Goal: Communication & Community: Ask a question

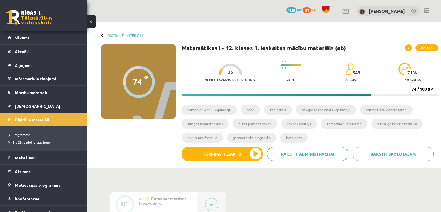
scroll to position [319, 0]
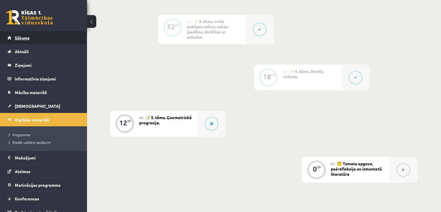
click at [48, 37] on link "Sākums" at bounding box center [44, 37] width 72 height 13
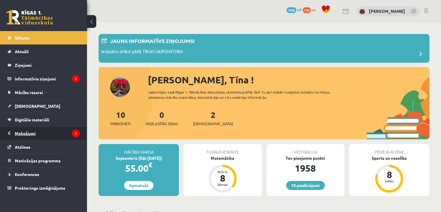
click at [41, 133] on legend "Maksājumi 1" at bounding box center [47, 132] width 65 height 13
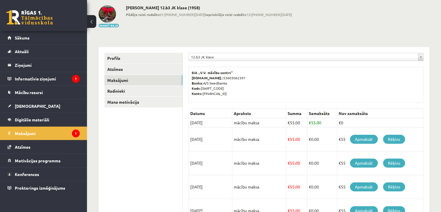
scroll to position [29, 0]
click at [36, 82] on legend "Informatīvie ziņojumi 1" at bounding box center [47, 78] width 65 height 13
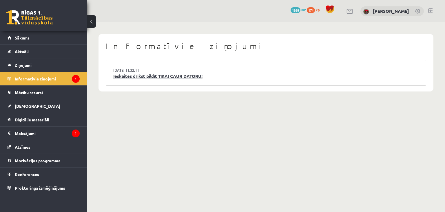
click at [147, 77] on link "Ieskaites drīkst pildīt TIKAI CAUR DATORU!" at bounding box center [265, 76] width 305 height 7
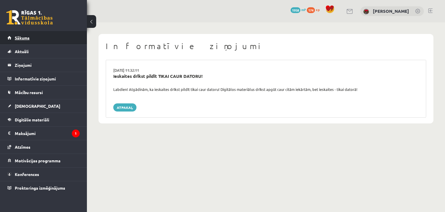
click at [26, 40] on link "Sākums" at bounding box center [44, 37] width 72 height 13
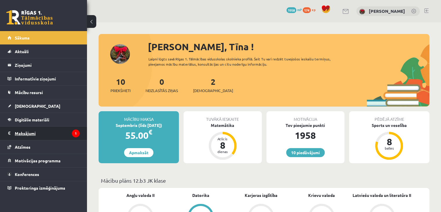
drag, startPoint x: 0, startPoint y: 0, endPoint x: 26, endPoint y: 135, distance: 137.2
click at [26, 135] on legend "Maksājumi 1" at bounding box center [47, 132] width 65 height 13
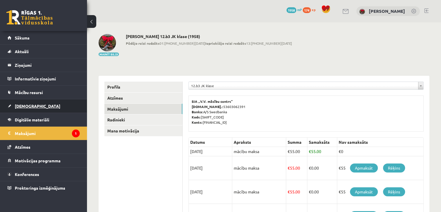
click at [19, 107] on span "[DEMOGRAPHIC_DATA]" at bounding box center [37, 105] width 45 height 5
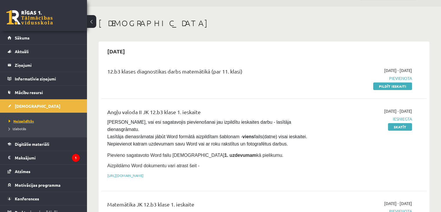
scroll to position [29, 0]
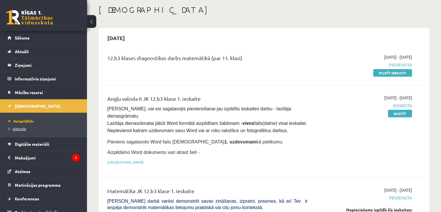
click at [21, 128] on span "Izlabotās" at bounding box center [17, 128] width 17 height 5
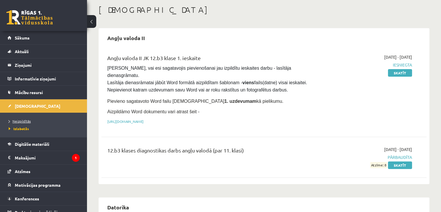
click at [23, 121] on span "Neizpildītās" at bounding box center [20, 121] width 22 height 5
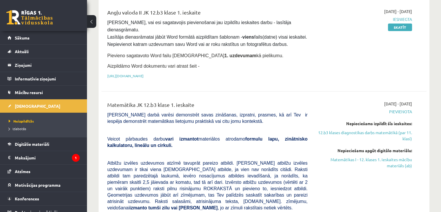
scroll to position [58, 0]
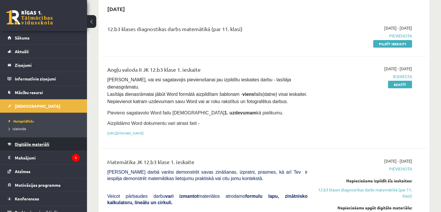
click at [29, 148] on link "Digitālie materiāli" at bounding box center [44, 143] width 72 height 13
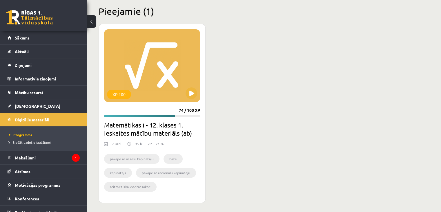
scroll to position [145, 0]
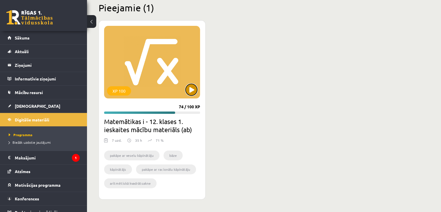
click at [189, 91] on button at bounding box center [191, 90] width 12 height 12
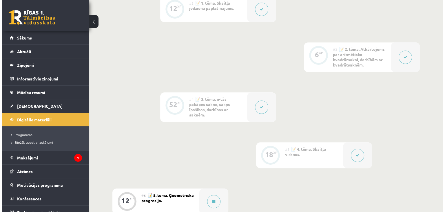
scroll to position [362, 0]
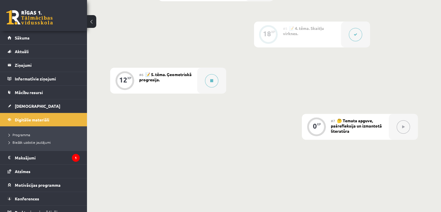
click at [355, 31] on button at bounding box center [355, 34] width 13 height 13
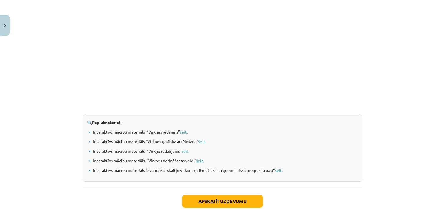
scroll to position [618, 0]
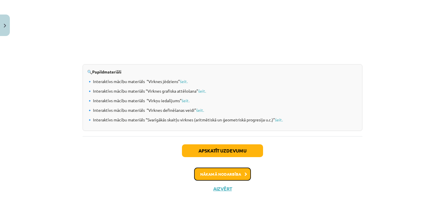
click at [238, 175] on button "Nākamā nodarbība" at bounding box center [222, 173] width 57 height 13
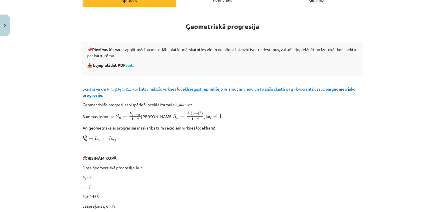
scroll to position [101, 0]
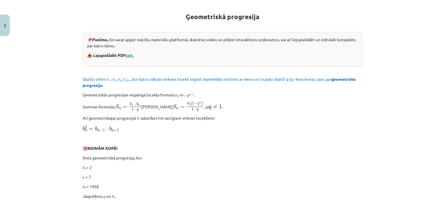
click at [129, 54] on link "šeit." at bounding box center [129, 54] width 8 height 5
click at [129, 55] on link "šeit." at bounding box center [129, 54] width 8 height 5
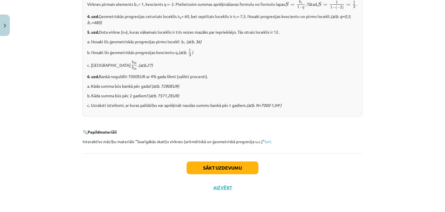
scroll to position [728, 0]
click at [270, 142] on link "šeit." at bounding box center [269, 141] width 8 height 5
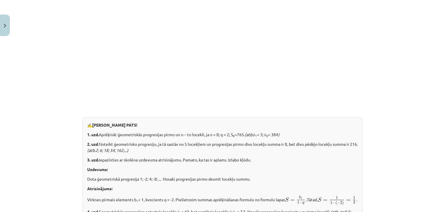
scroll to position [496, 0]
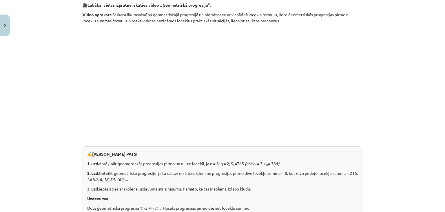
click at [380, 91] on div "Mācību tēma: Matemātikas i - 12. klases 1. ieskaites mācību materiāls (ab) #6 📝…" at bounding box center [222, 106] width 445 height 212
click at [358, 99] on p at bounding box center [223, 80] width 280 height 106
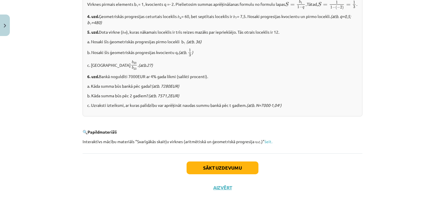
scroll to position [728, 0]
click at [249, 165] on button "Sākt uzdevumu" at bounding box center [223, 167] width 72 height 13
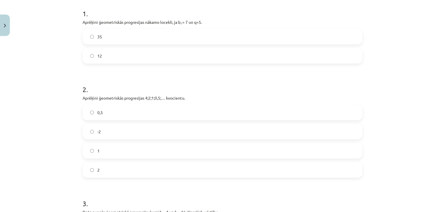
scroll to position [87, 0]
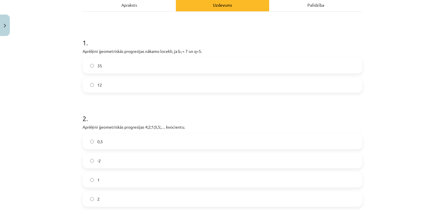
click at [236, 65] on label "35" at bounding box center [222, 65] width 279 height 14
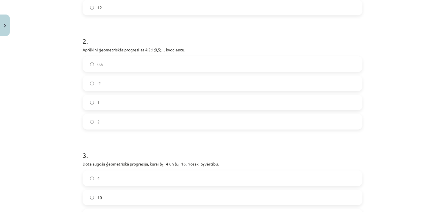
scroll to position [174, 0]
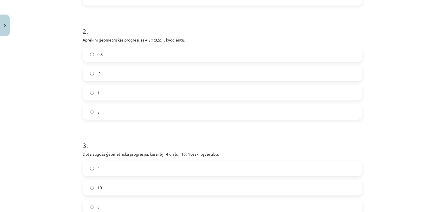
click at [95, 58] on label "0,5" at bounding box center [222, 54] width 279 height 14
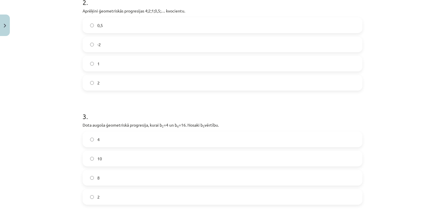
scroll to position [261, 0]
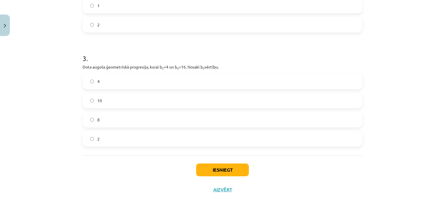
click at [103, 141] on label "2" at bounding box center [222, 138] width 279 height 14
click at [99, 125] on label "8" at bounding box center [222, 119] width 279 height 14
click at [205, 174] on button "Iesniegt" at bounding box center [222, 169] width 53 height 13
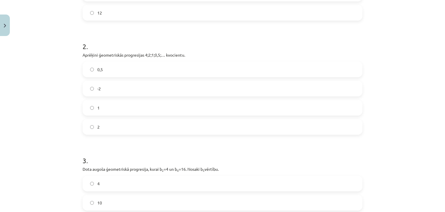
scroll to position [232, 0]
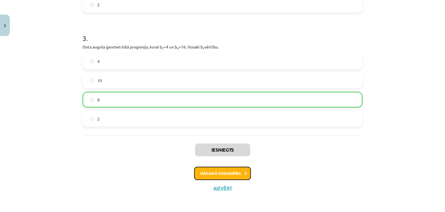
click at [203, 171] on button "Nākamā nodarbība" at bounding box center [222, 172] width 57 height 13
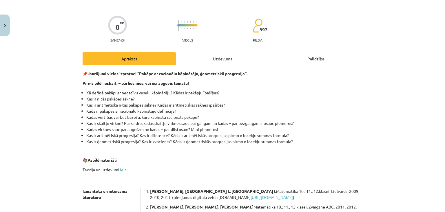
scroll to position [43, 0]
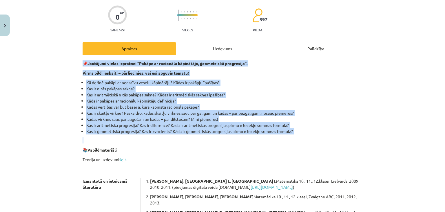
drag, startPoint x: 77, startPoint y: 59, endPoint x: 292, endPoint y: 139, distance: 228.5
click at [292, 139] on div "0 XP Saņemsi Viegls 397 pilda Apraksts Uzdevums Palīdzība 📌 Jautājumi vielas iz…" at bounding box center [222, 161] width 287 height 332
click at [292, 140] on p at bounding box center [223, 140] width 280 height 6
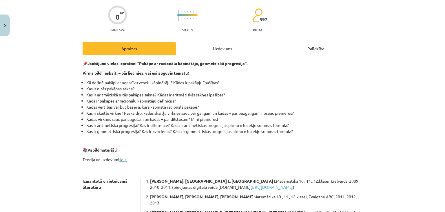
click at [123, 160] on link "šeit." at bounding box center [123, 158] width 8 height 5
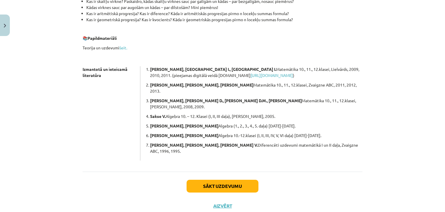
scroll to position [0, 0]
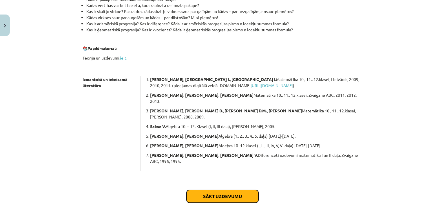
click at [223, 190] on button "Sākt uzdevumu" at bounding box center [223, 196] width 72 height 13
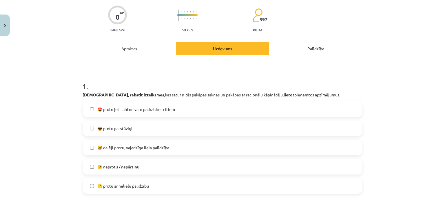
scroll to position [72, 0]
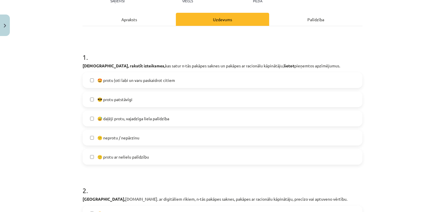
click at [169, 98] on label "😎 protu patstāvīgi" at bounding box center [222, 99] width 279 height 14
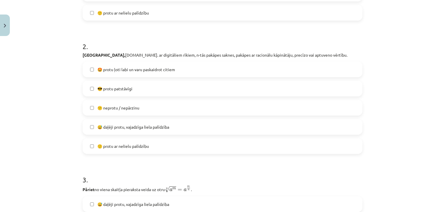
scroll to position [217, 0]
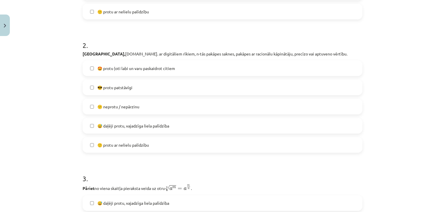
click at [135, 91] on label "😎 protu patstāvīgi" at bounding box center [222, 87] width 279 height 14
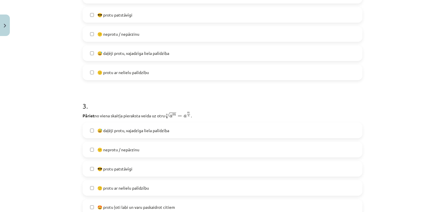
scroll to position [304, 0]
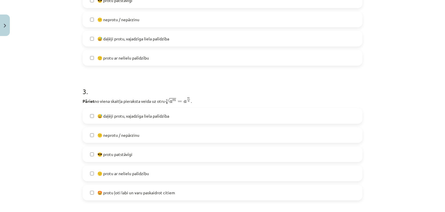
click at [131, 62] on label "🙂 protu ar nelielu palīdzību" at bounding box center [222, 57] width 279 height 14
click at [160, 154] on label "😎 protu patstāvīgi" at bounding box center [222, 154] width 279 height 14
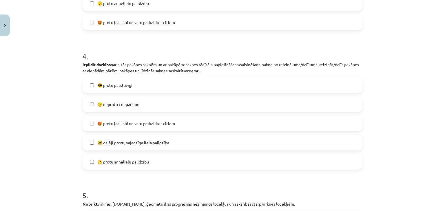
scroll to position [507, 0]
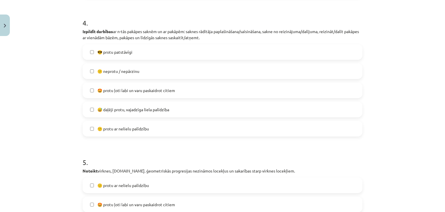
click at [131, 58] on label "😎 protu patstāvīgi" at bounding box center [222, 52] width 279 height 14
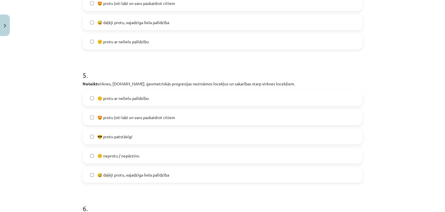
scroll to position [623, 0]
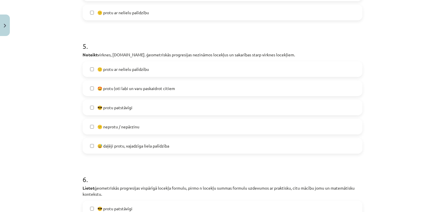
click at [111, 73] on label "🙂 protu ar nelielu palīdzību" at bounding box center [222, 69] width 279 height 14
click at [136, 69] on span "🙂 protu ar nelielu palīdzību" at bounding box center [123, 69] width 52 height 6
drag, startPoint x: 118, startPoint y: 67, endPoint x: 116, endPoint y: 70, distance: 3.1
click at [118, 68] on span "🙂 protu ar nelielu palīdzību" at bounding box center [123, 69] width 52 height 6
click at [108, 105] on span "😎 protu patstāvīgi" at bounding box center [114, 107] width 35 height 6
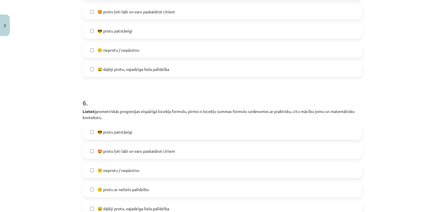
scroll to position [739, 0]
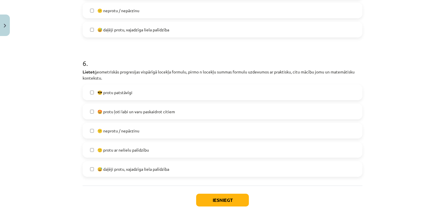
click at [110, 98] on label "😎 protu patstāvīgi" at bounding box center [222, 92] width 279 height 14
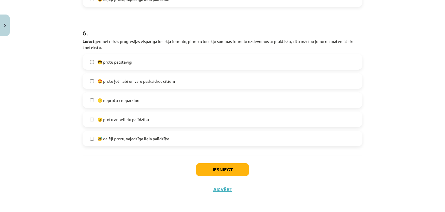
scroll to position [771, 0]
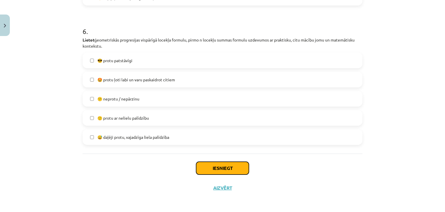
click at [210, 163] on button "Iesniegt" at bounding box center [222, 167] width 53 height 13
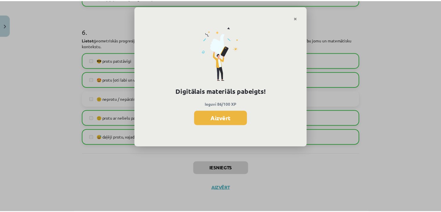
scroll to position [225, 0]
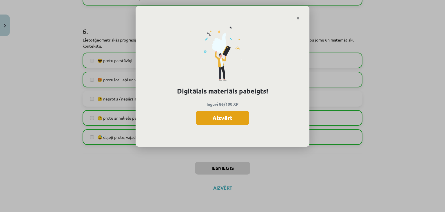
click at [219, 122] on button "Aizvērt" at bounding box center [222, 117] width 53 height 14
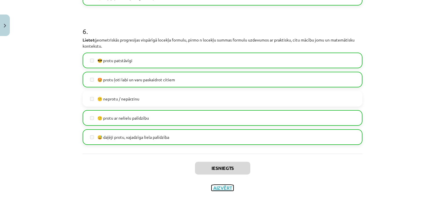
click at [227, 185] on button "Aizvērt" at bounding box center [223, 188] width 22 height 6
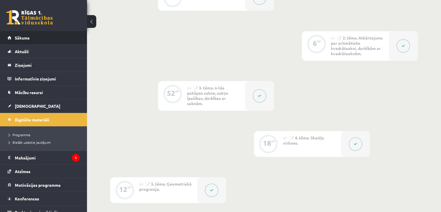
scroll to position [245, 0]
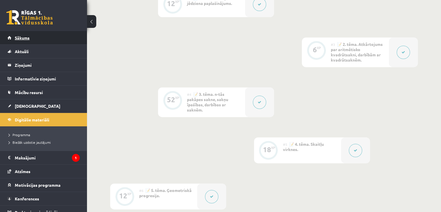
click at [13, 42] on link "Sākums" at bounding box center [44, 37] width 72 height 13
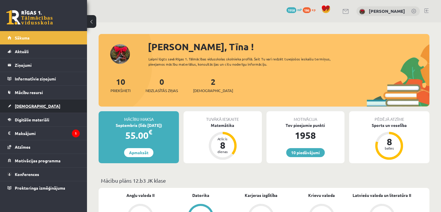
click at [23, 105] on span "[DEMOGRAPHIC_DATA]" at bounding box center [37, 105] width 45 height 5
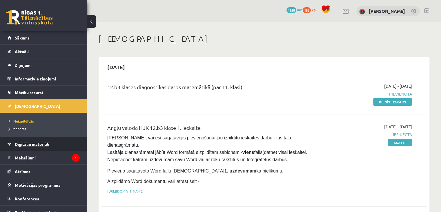
click at [29, 144] on span "Digitālie materiāli" at bounding box center [32, 143] width 34 height 5
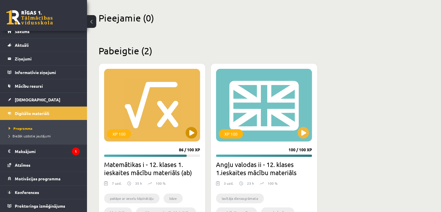
scroll to position [174, 0]
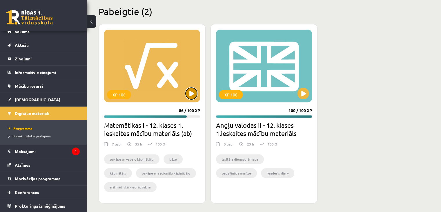
click at [192, 90] on button at bounding box center [191, 94] width 12 height 12
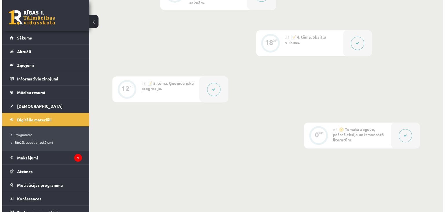
scroll to position [361, 0]
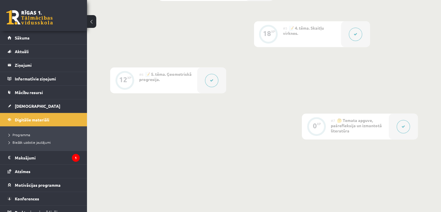
click at [401, 131] on button at bounding box center [402, 126] width 13 height 13
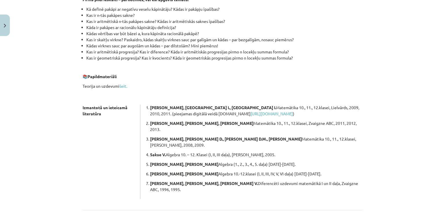
scroll to position [155, 0]
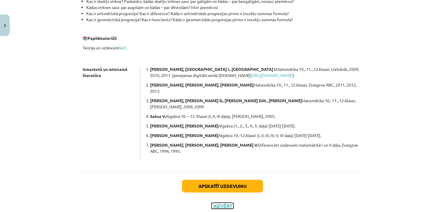
click at [221, 203] on button "Aizvērt" at bounding box center [223, 206] width 22 height 6
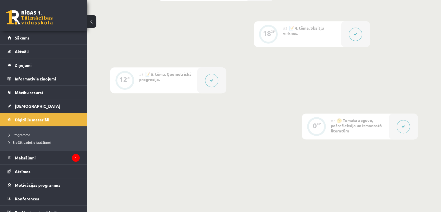
click at [208, 83] on button at bounding box center [211, 80] width 13 height 13
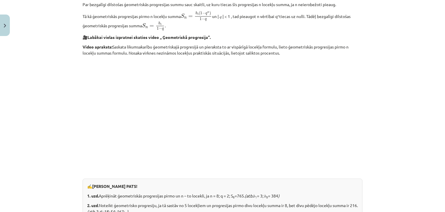
scroll to position [637, 0]
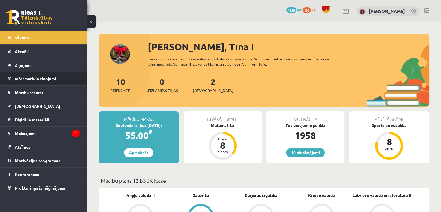
click at [23, 75] on legend "Informatīvie ziņojumi 0" at bounding box center [47, 78] width 65 height 13
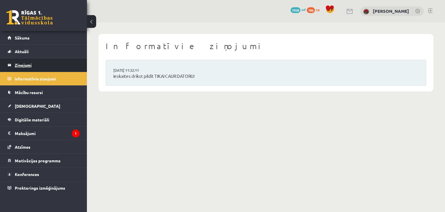
click at [27, 65] on legend "Ziņojumi 0" at bounding box center [47, 64] width 65 height 13
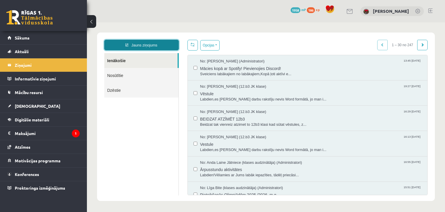
click at [144, 47] on link "Jauns ziņojums" at bounding box center [141, 45] width 74 height 10
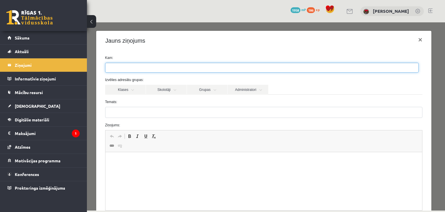
click at [158, 72] on ul at bounding box center [261, 67] width 313 height 9
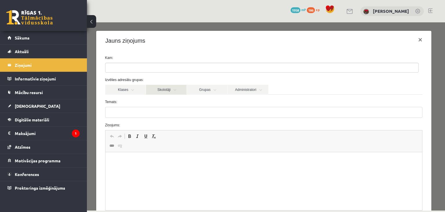
click at [164, 88] on link "Skolotāji" at bounding box center [166, 90] width 41 height 10
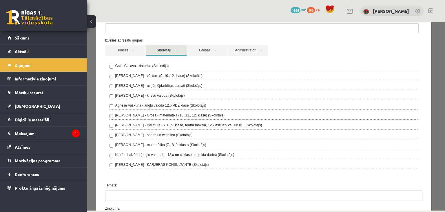
scroll to position [58, 0]
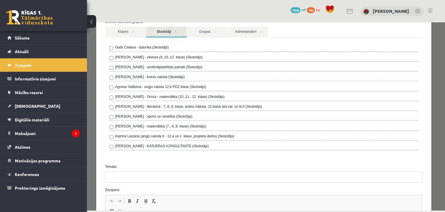
click at [166, 33] on link "Skolotāji" at bounding box center [166, 32] width 41 height 11
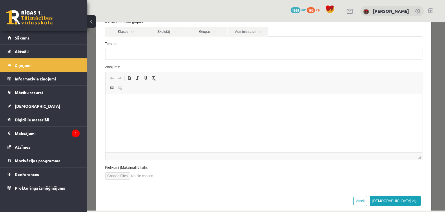
click at [143, 60] on form "**********" at bounding box center [264, 88] width 326 height 182
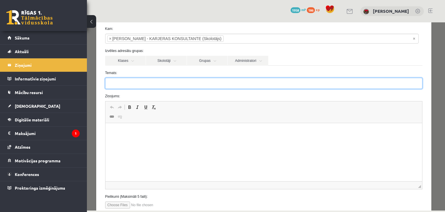
click at [157, 85] on input "Temats:" at bounding box center [264, 83] width 318 height 11
type input "**********"
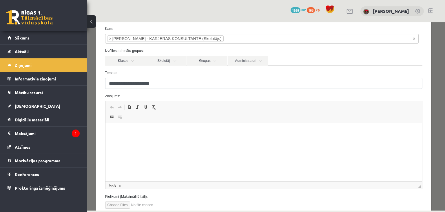
click at [149, 125] on html at bounding box center [263, 132] width 317 height 18
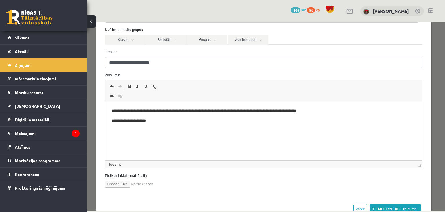
scroll to position [68, 0]
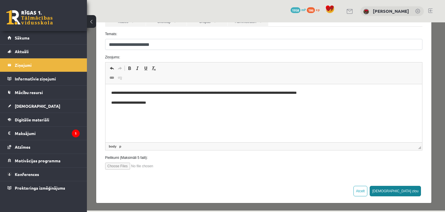
click at [408, 193] on button "[DEMOGRAPHIC_DATA] ziņu" at bounding box center [396, 190] width 52 height 10
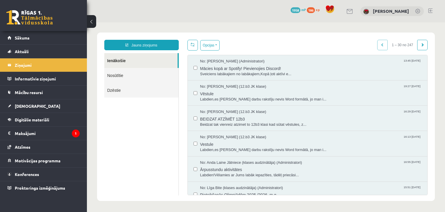
scroll to position [0, 0]
click at [26, 38] on span "Sākums" at bounding box center [22, 37] width 15 height 5
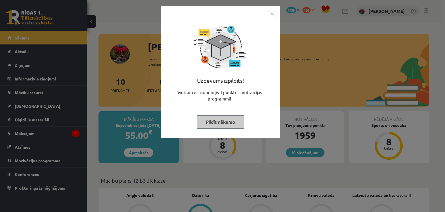
click at [213, 125] on button "Pildīt nākamo" at bounding box center [221, 121] width 48 height 13
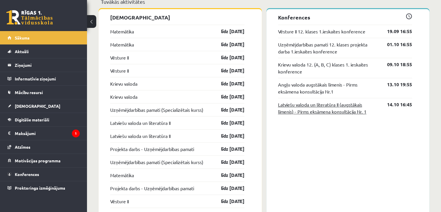
scroll to position [464, 0]
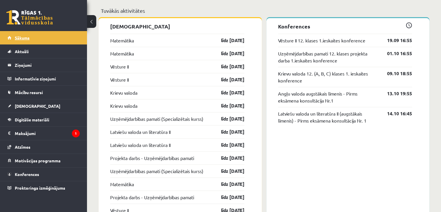
click at [22, 39] on span "Sākums" at bounding box center [22, 37] width 15 height 5
